Goal: Navigation & Orientation: Find specific page/section

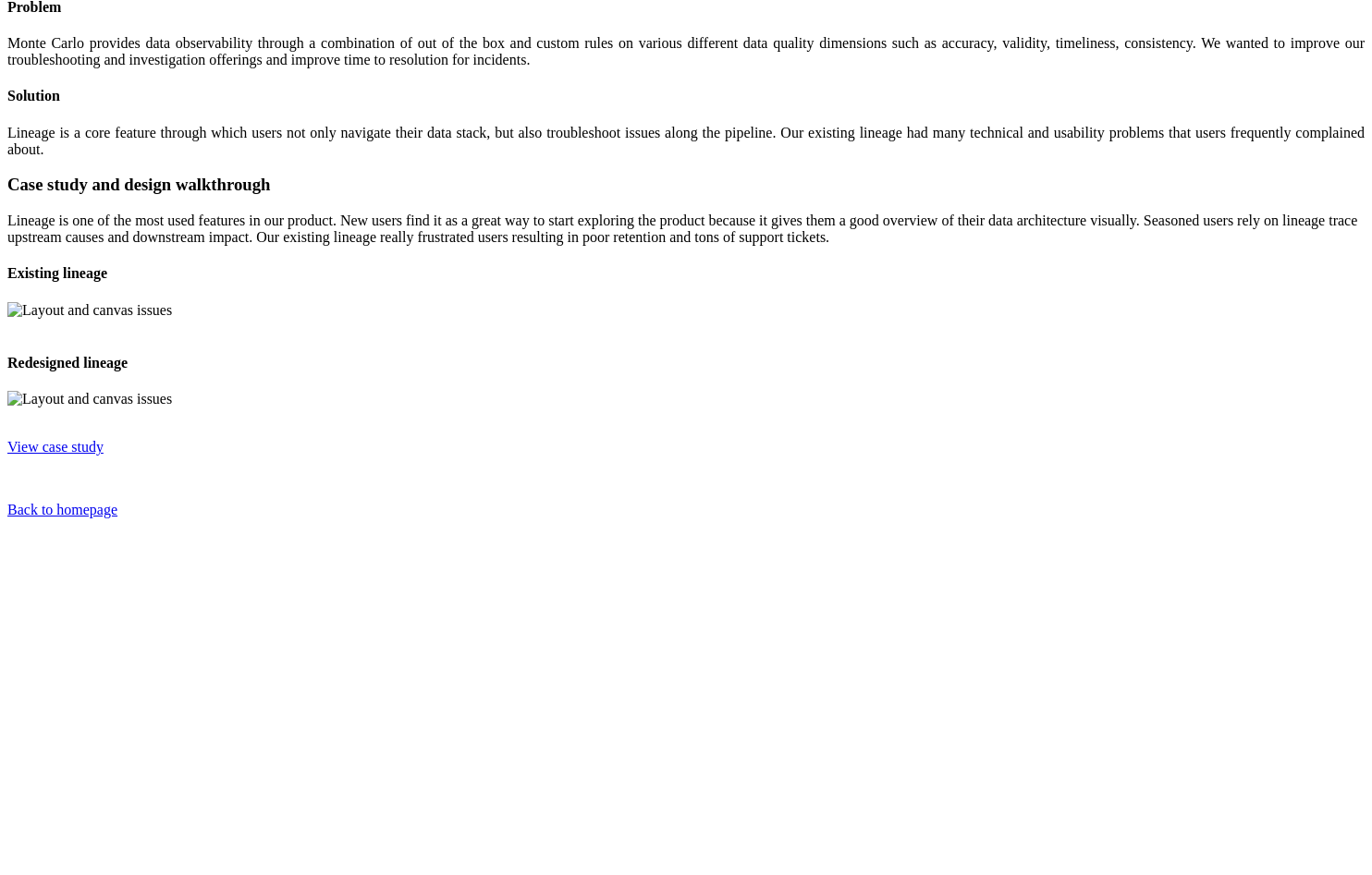
scroll to position [354, 0]
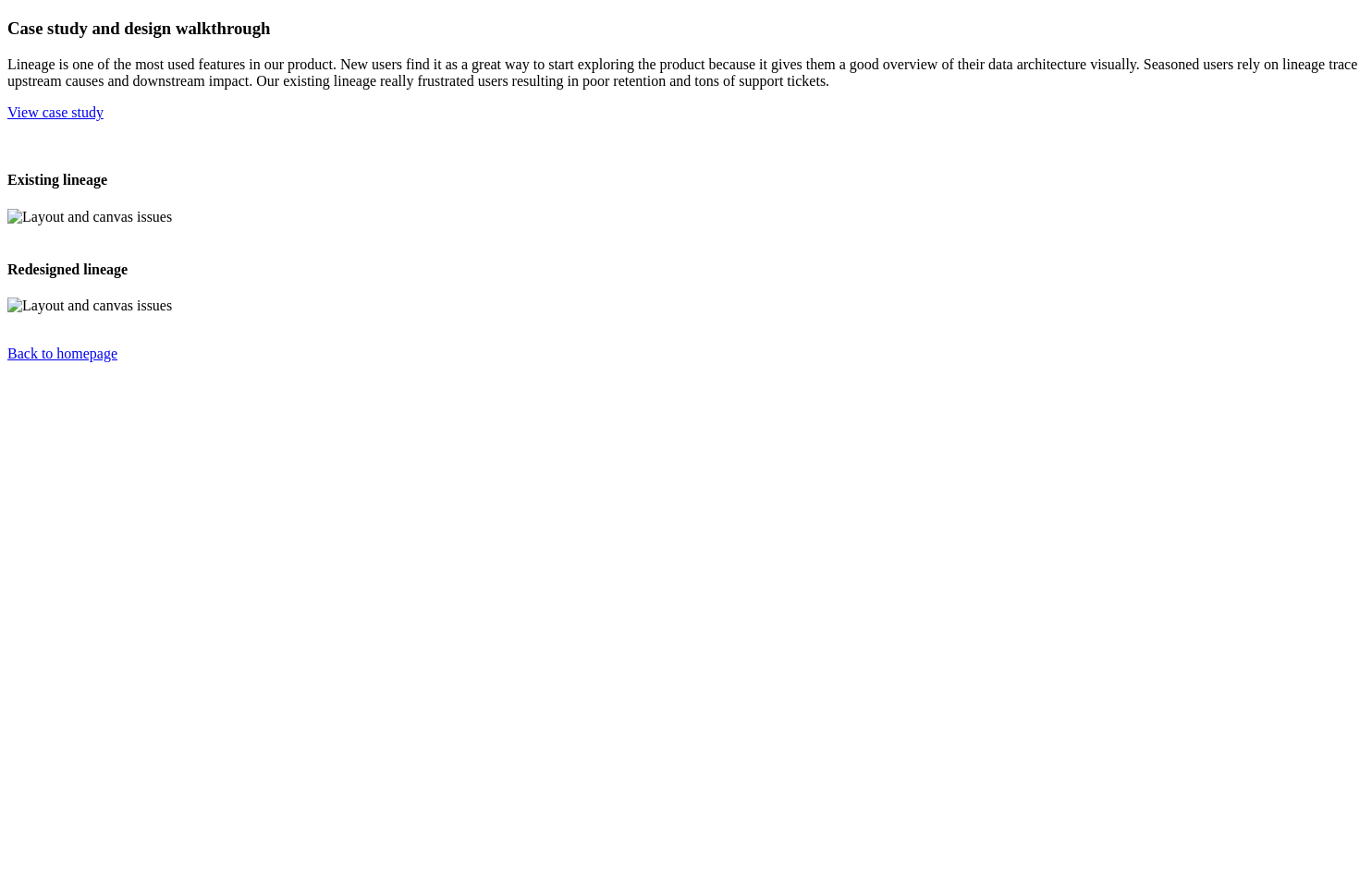
scroll to position [256, 0]
click at [8, 469] on img at bounding box center [8, 469] width 0 height 0
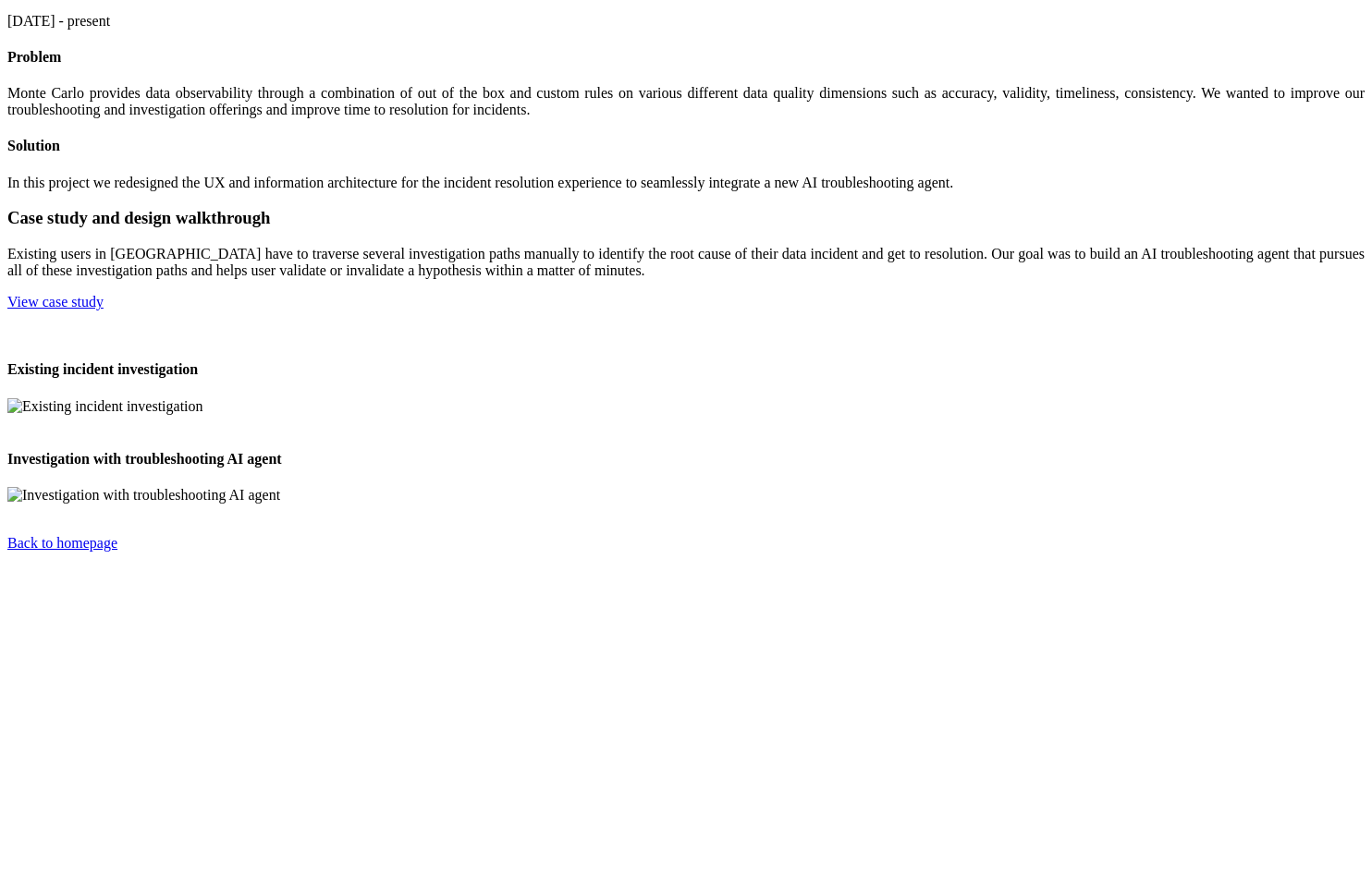
scroll to position [273, 0]
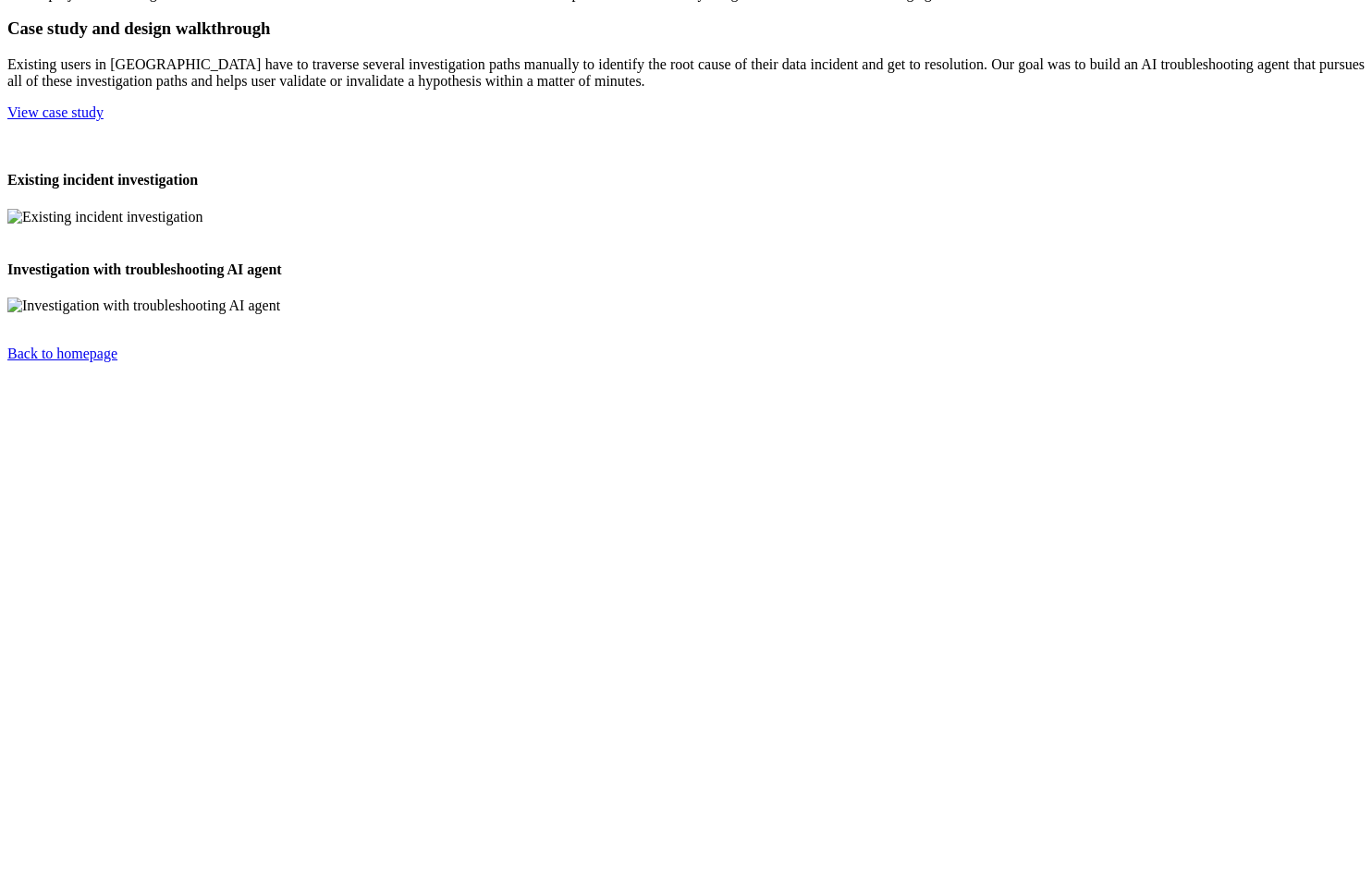
scroll to position [500, 0]
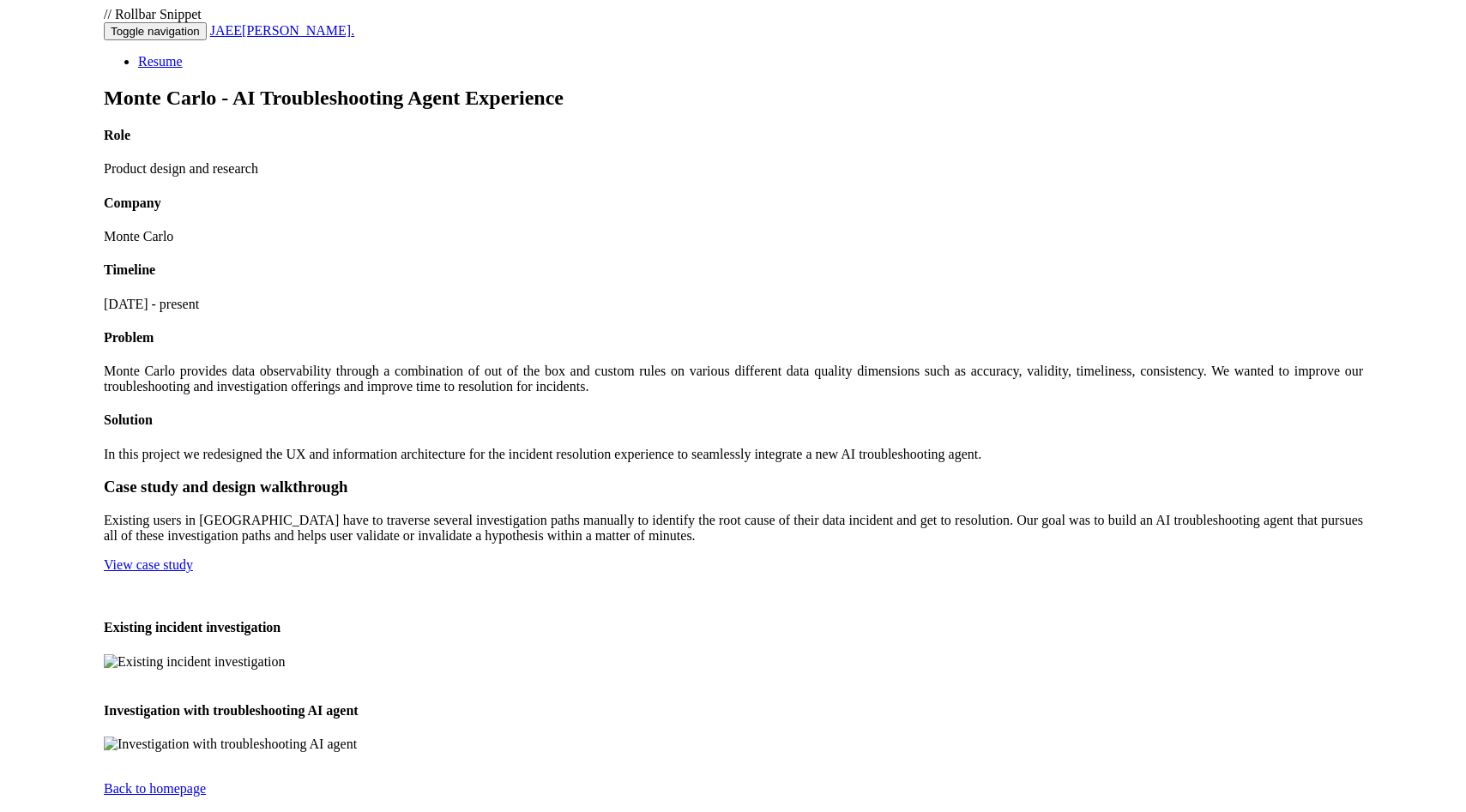
scroll to position [462, 0]
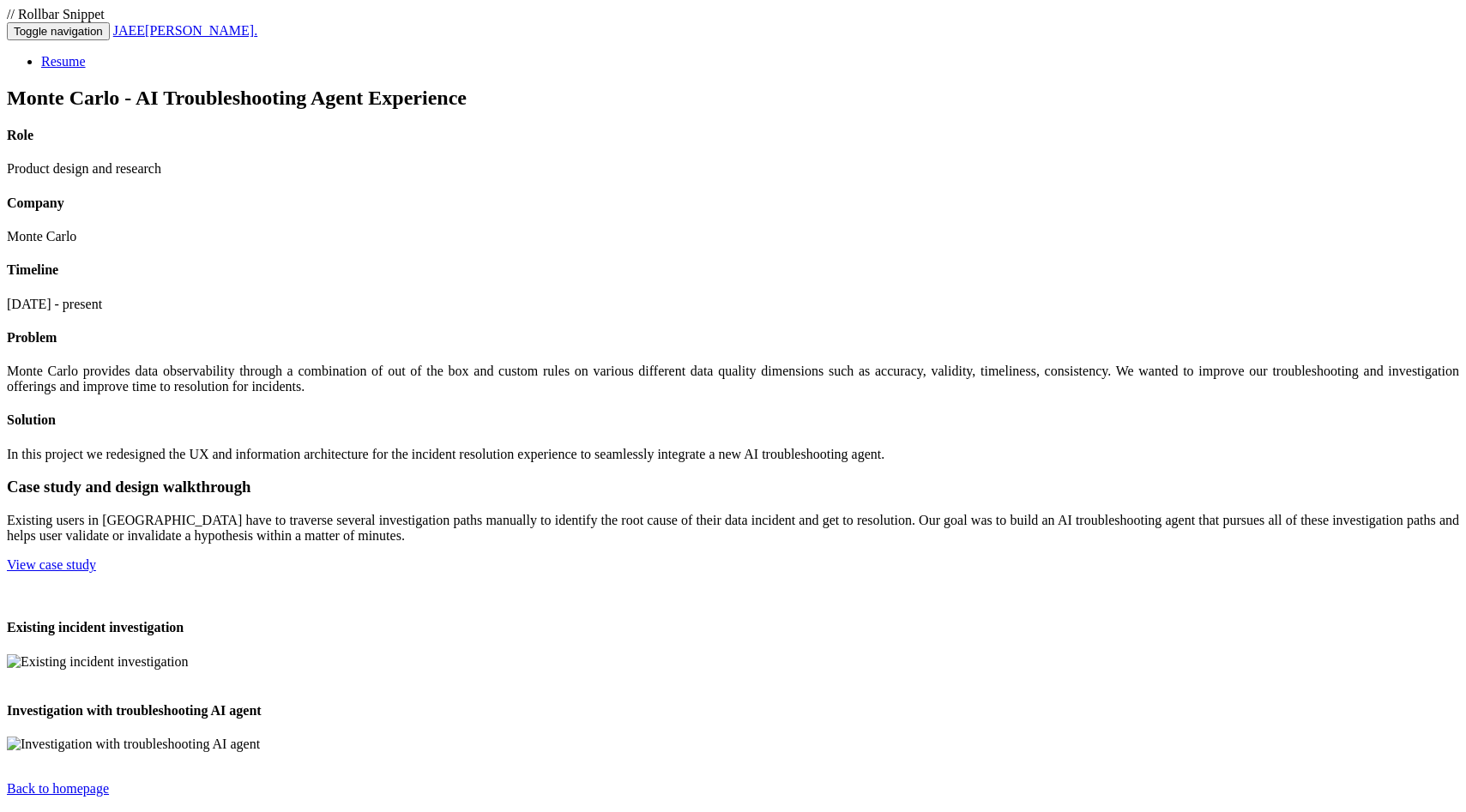
scroll to position [460, 0]
